Goal: Information Seeking & Learning: Learn about a topic

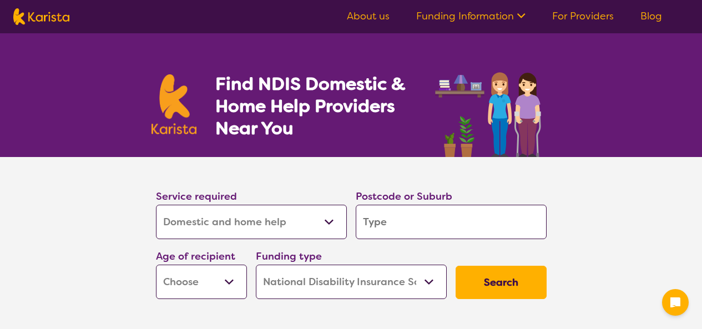
select select "Domestic and home help"
select select "NDIS"
select select "Domestic and home help"
select select "NDIS"
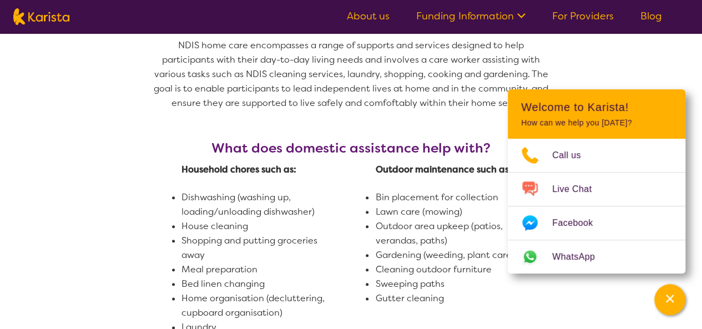
scroll to position [555, 0]
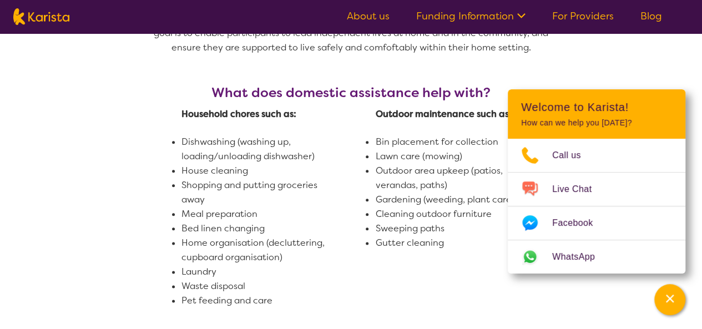
click at [669, 56] on section "What is domestic and home help? NDIS home care encompasses a range of supports …" at bounding box center [351, 183] width 702 height 499
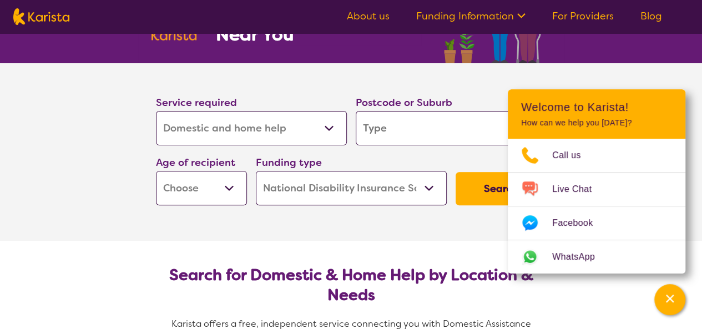
scroll to position [111, 0]
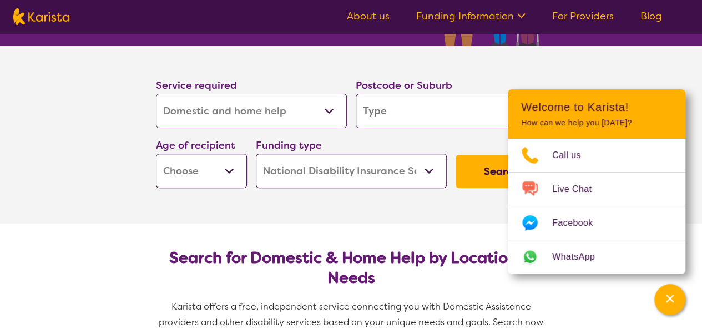
click at [326, 106] on select "Allied Health Assistant Assessment ([MEDICAL_DATA] or [MEDICAL_DATA]) Behaviour…" at bounding box center [251, 111] width 191 height 34
click at [667, 130] on header "Welcome to Karista! How can we help you [DATE]?" at bounding box center [595, 113] width 177 height 49
drag, startPoint x: 677, startPoint y: 301, endPoint x: 677, endPoint y: 293, distance: 7.2
click at [677, 297] on div "Channel Menu" at bounding box center [669, 299] width 22 height 24
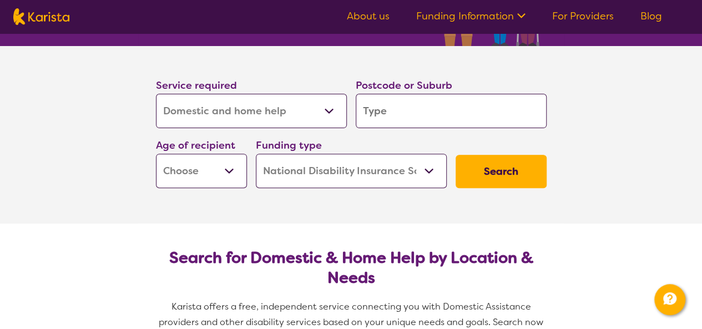
click at [431, 166] on select "Home Care Package (HCP) National Disability Insurance Scheme (NDIS) I don't know" at bounding box center [351, 171] width 191 height 34
click at [393, 172] on select "Home Care Package (HCP) National Disability Insurance Scheme (NDIS) I don't know" at bounding box center [351, 171] width 191 height 34
click at [230, 168] on select "Early Childhood - 0 to 9 Child - 10 to 11 Adolescent - 12 to 17 Adult - 18 to 6…" at bounding box center [201, 171] width 91 height 34
select select "AD"
click at [156, 154] on select "Early Childhood - 0 to 9 Child - 10 to 11 Adolescent - 12 to 17 Adult - 18 to 6…" at bounding box center [201, 171] width 91 height 34
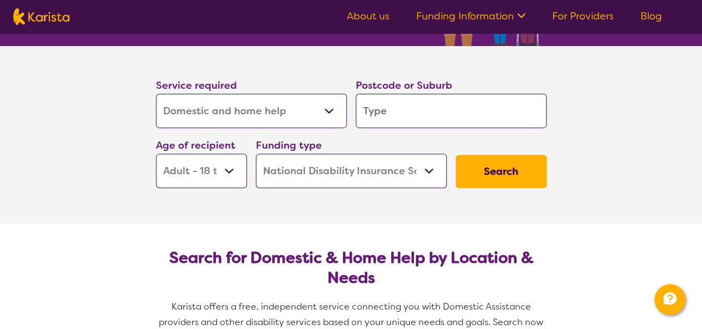
select select "AD"
click at [328, 108] on select "Allied Health Assistant Assessment ([MEDICAL_DATA] or [MEDICAL_DATA]) Behaviour…" at bounding box center [251, 111] width 191 height 34
select select "NDIS Plan management"
click at [156, 94] on select "Allied Health Assistant Assessment ([MEDICAL_DATA] or [MEDICAL_DATA]) Behaviour…" at bounding box center [251, 111] width 191 height 34
select select "NDIS Plan management"
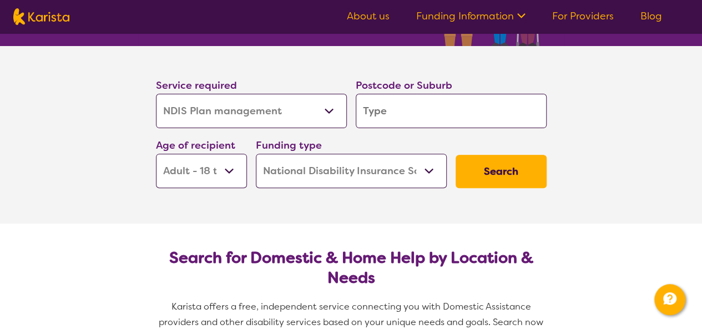
click at [419, 119] on input "search" at bounding box center [451, 111] width 191 height 34
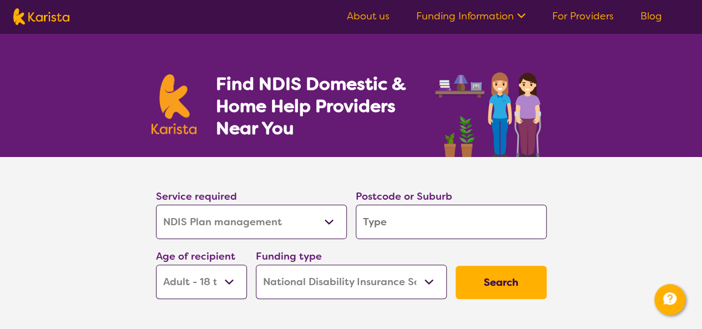
scroll to position [0, 0]
